Goal: Find specific page/section: Find specific page/section

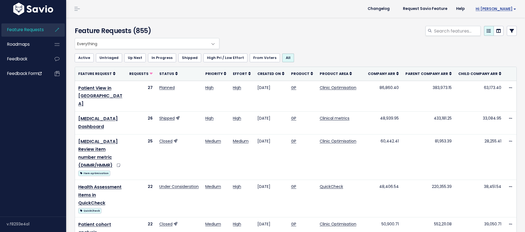
click at [502, 9] on span "Hi [PERSON_NAME]" at bounding box center [495, 9] width 40 height 4
click at [20, 57] on span "Feedback" at bounding box center [17, 59] width 20 height 6
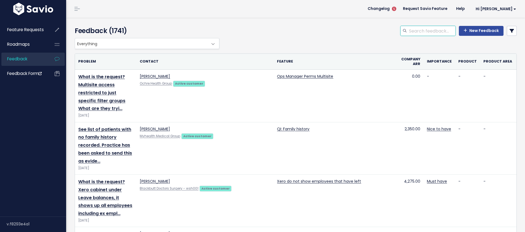
click at [418, 34] on input "search" at bounding box center [431, 31] width 47 height 10
type input "mycubiko"
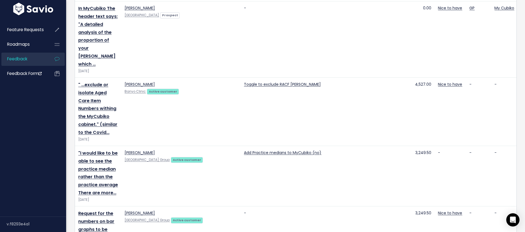
scroll to position [205, 0]
